Goal: Information Seeking & Learning: Learn about a topic

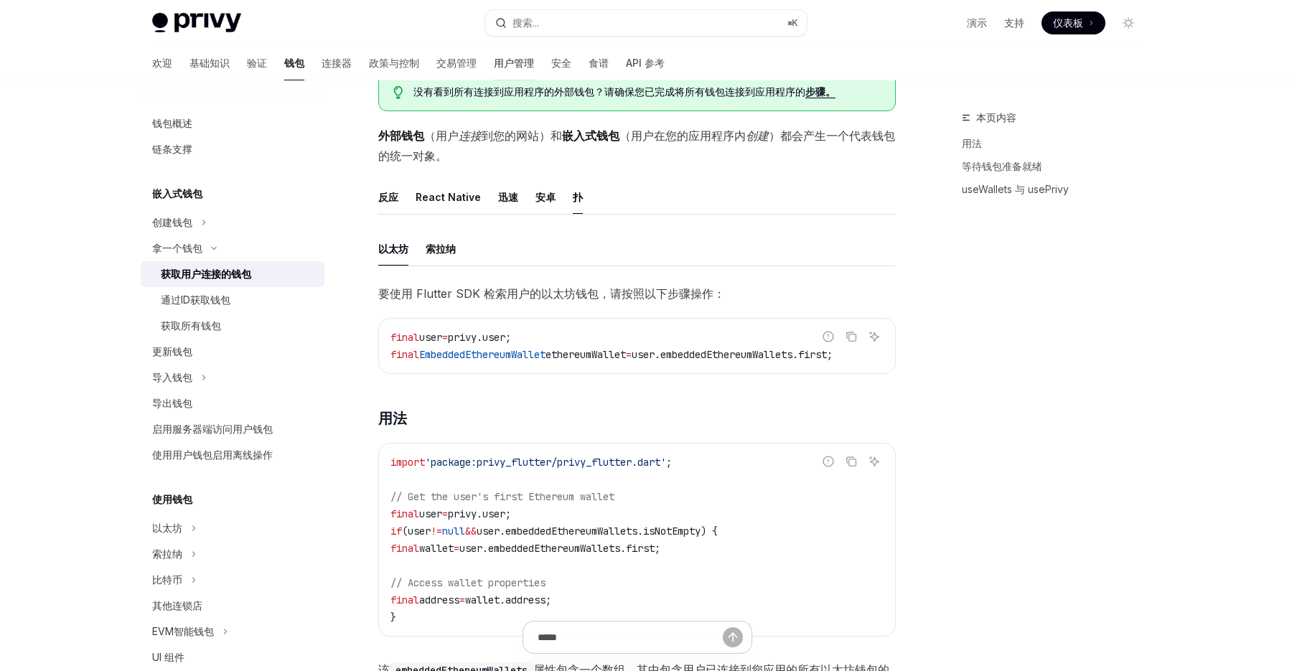
click at [494, 65] on font "用户管理" at bounding box center [514, 63] width 40 height 12
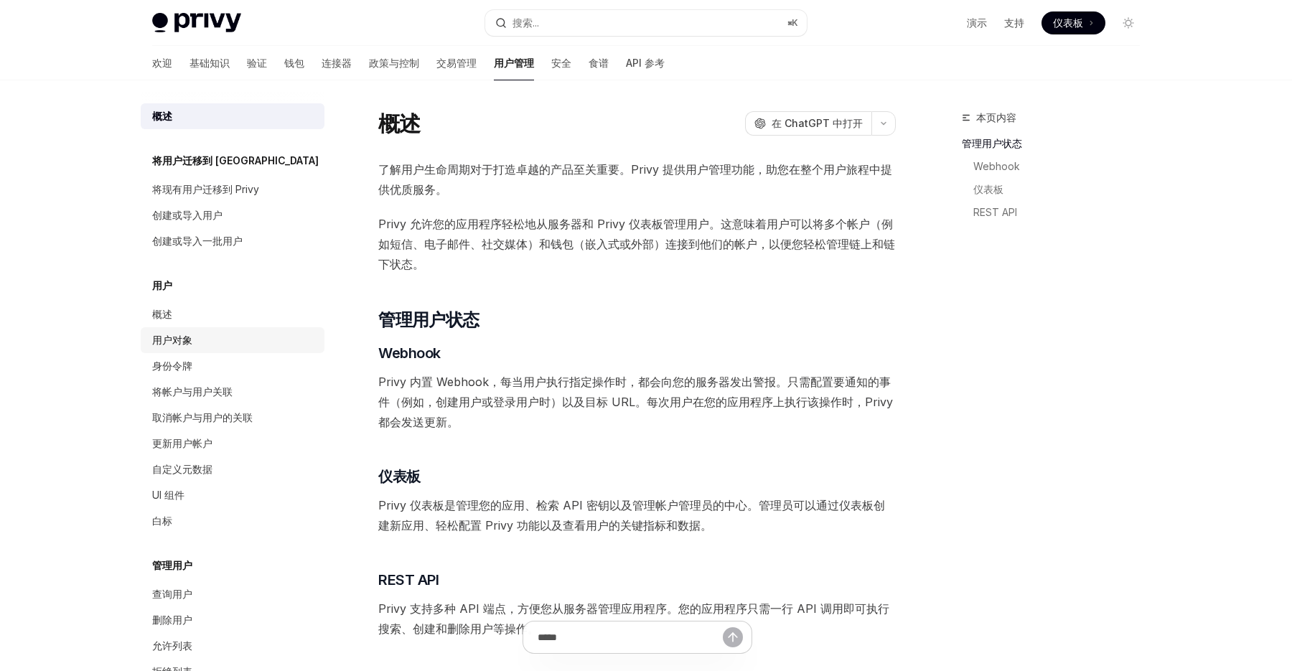
click at [216, 334] on div "用户对象" at bounding box center [234, 340] width 164 height 17
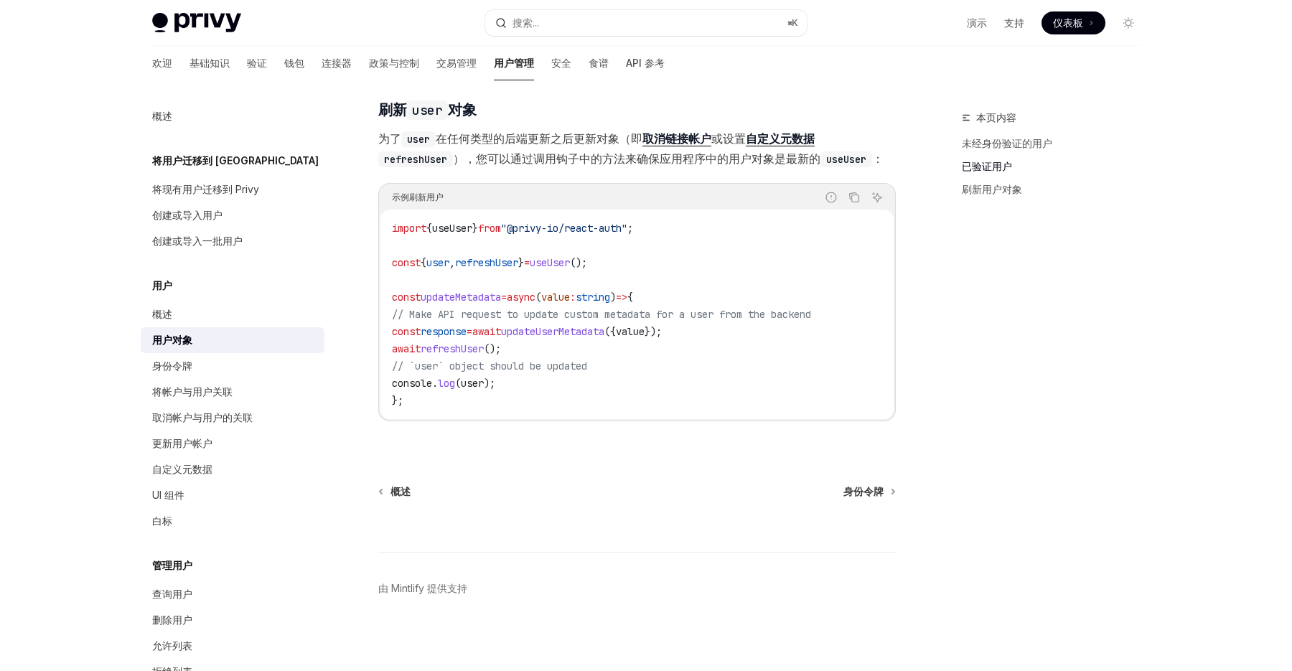
scroll to position [1857, 0]
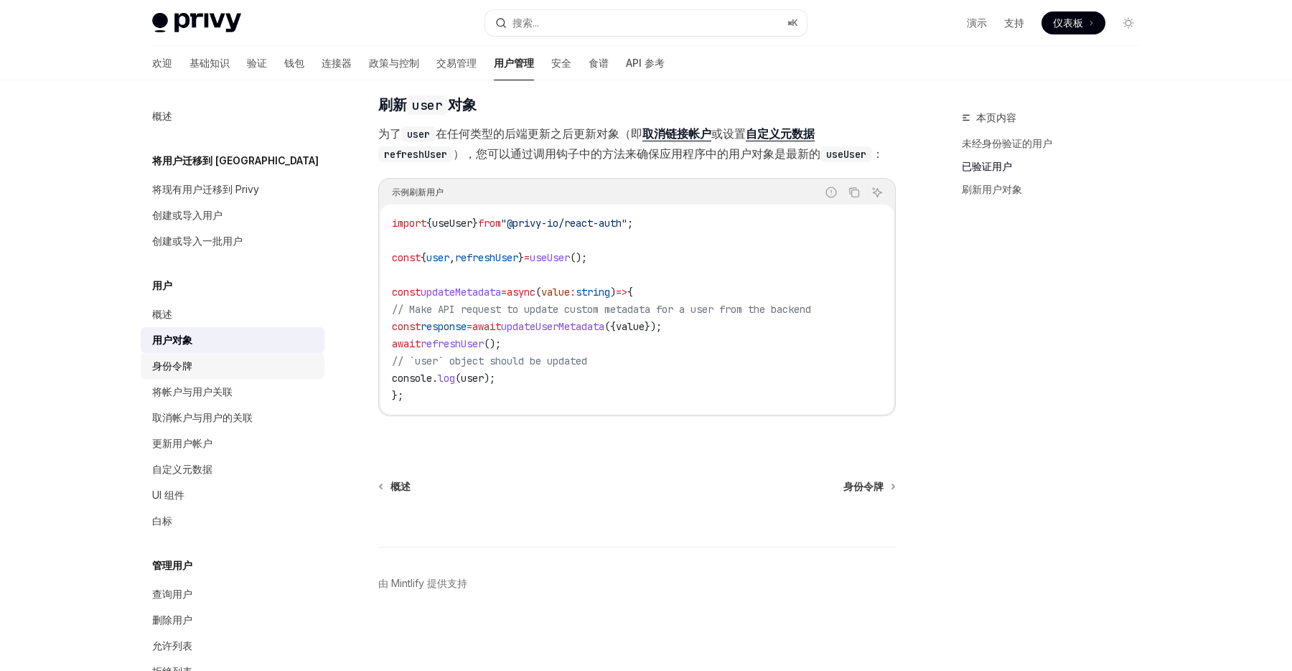
click at [230, 367] on div "身份令牌" at bounding box center [234, 365] width 164 height 17
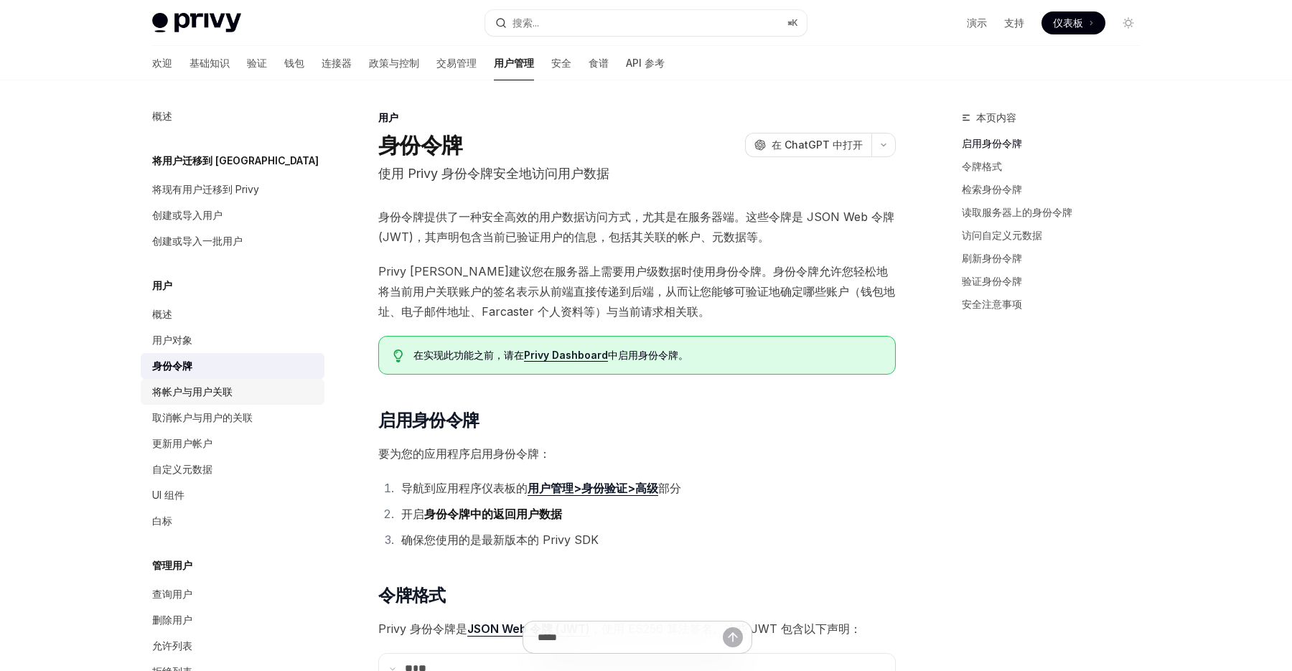
click at [229, 400] on link "将帐户与用户关联" at bounding box center [233, 392] width 184 height 26
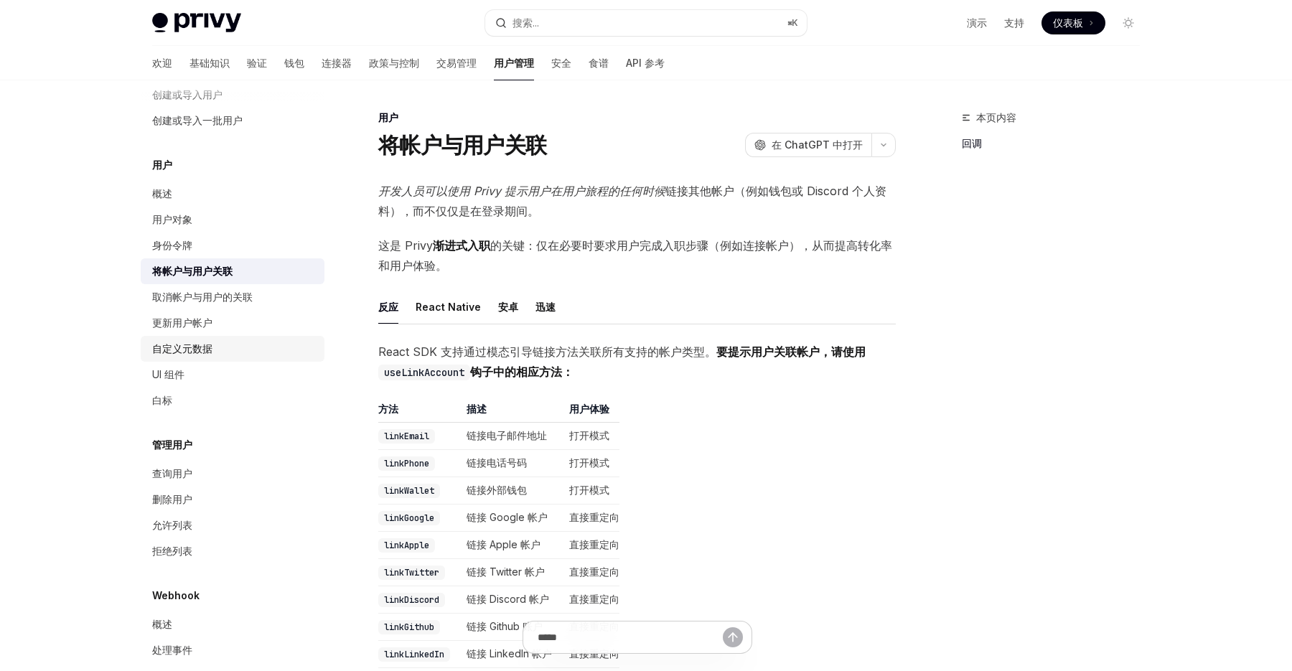
scroll to position [125, 0]
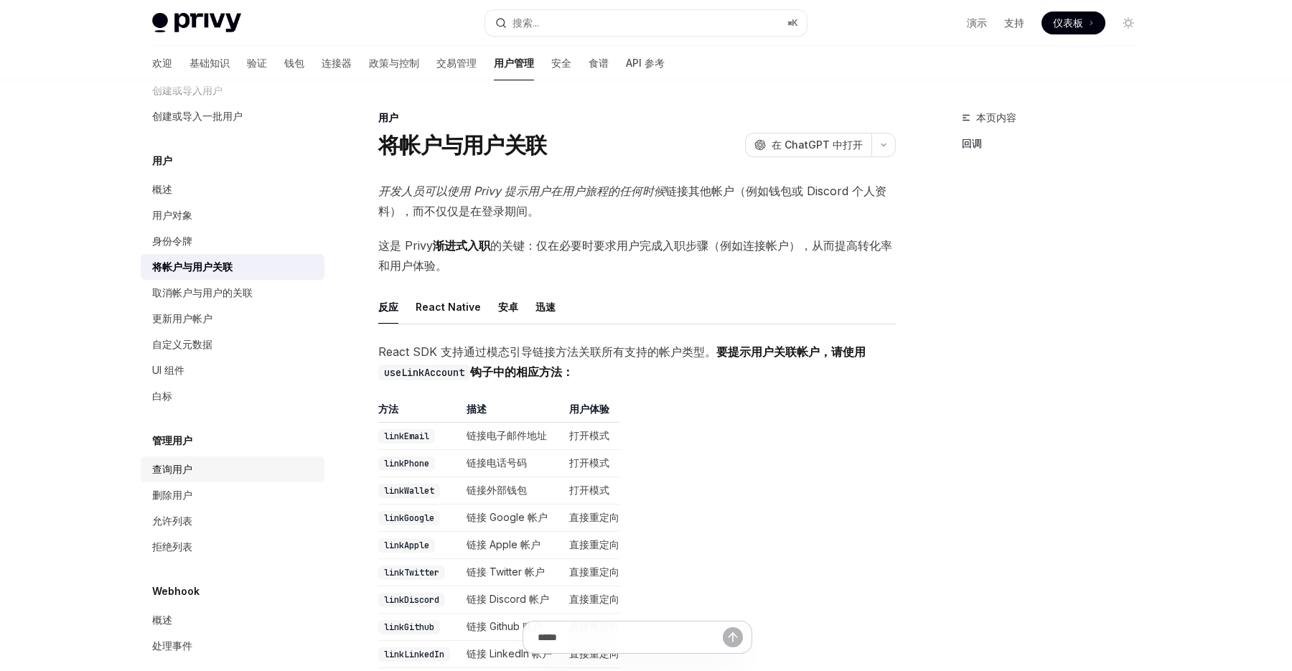
click at [215, 474] on div "查询用户" at bounding box center [234, 469] width 164 height 17
type textarea "*"
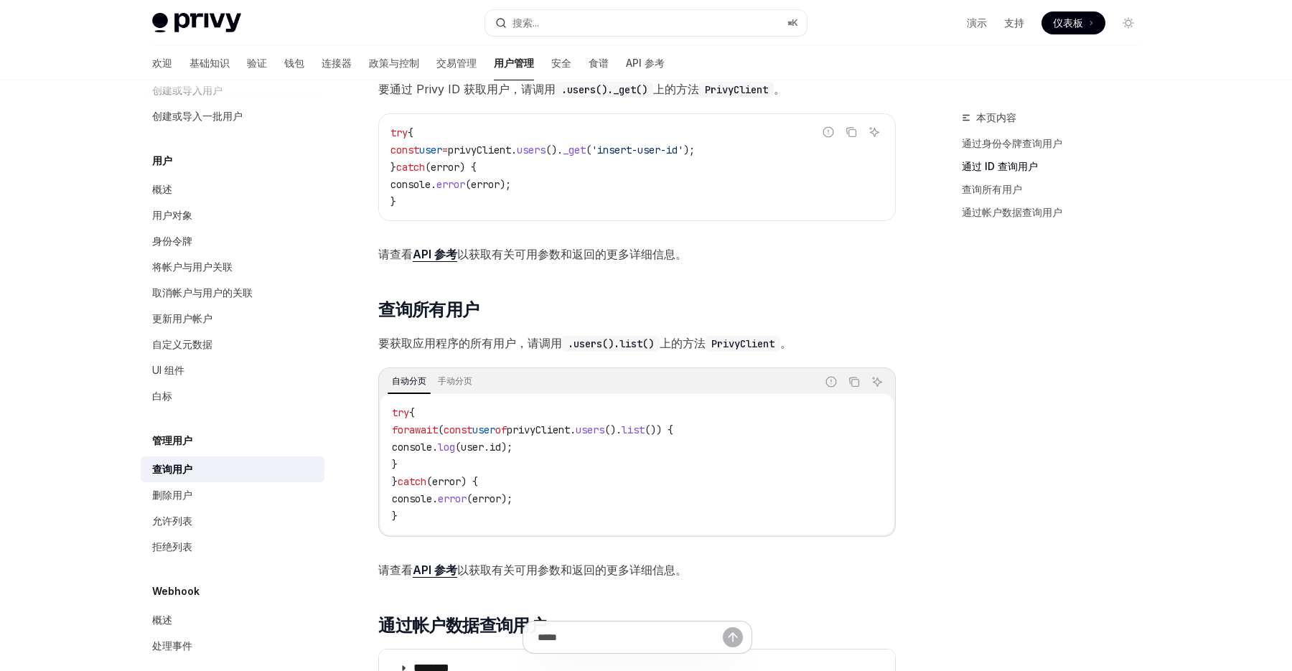
scroll to position [141, 0]
